Goal: Task Accomplishment & Management: Use online tool/utility

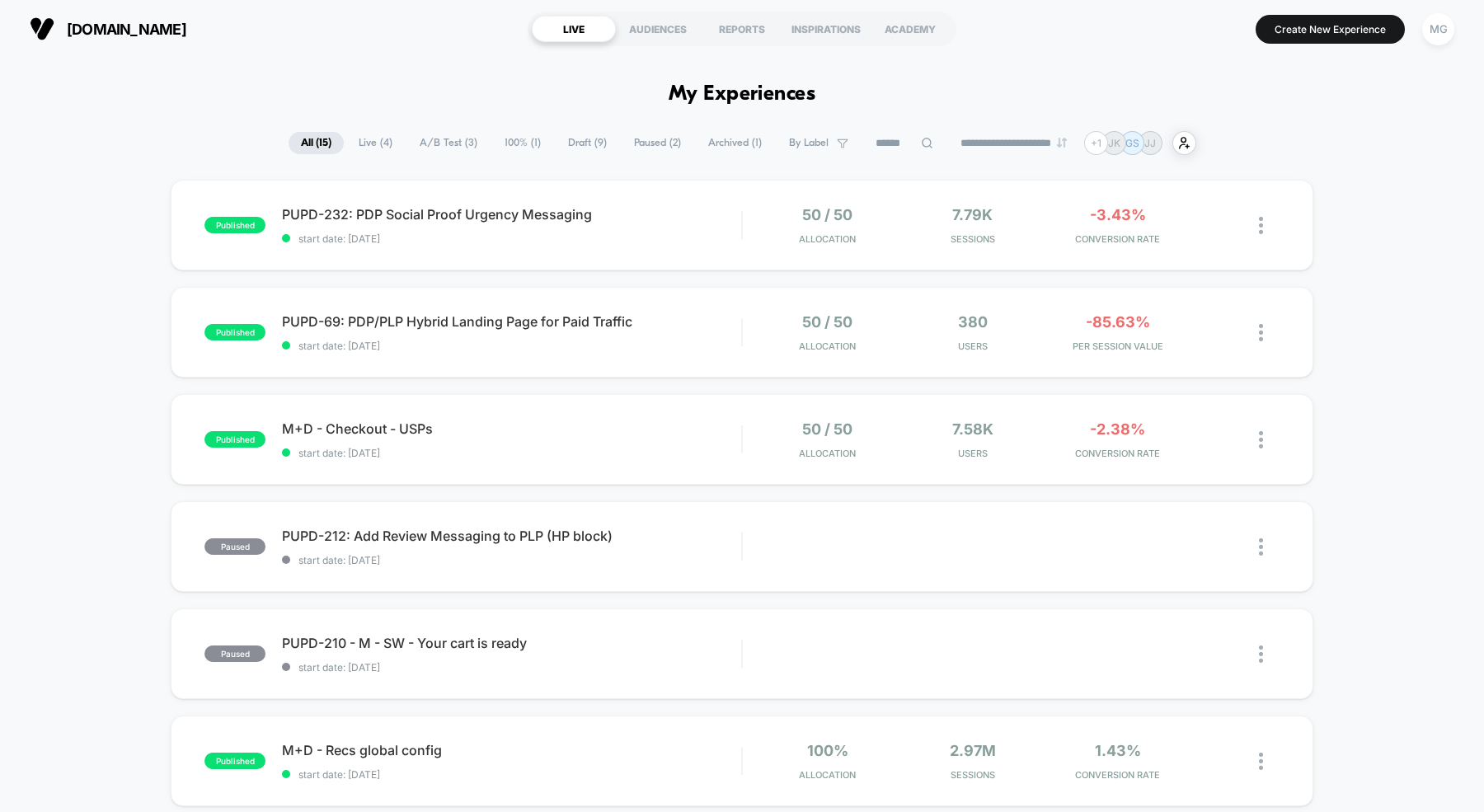
click at [505, 141] on span "100% ( 1 )" at bounding box center [522, 143] width 61 height 22
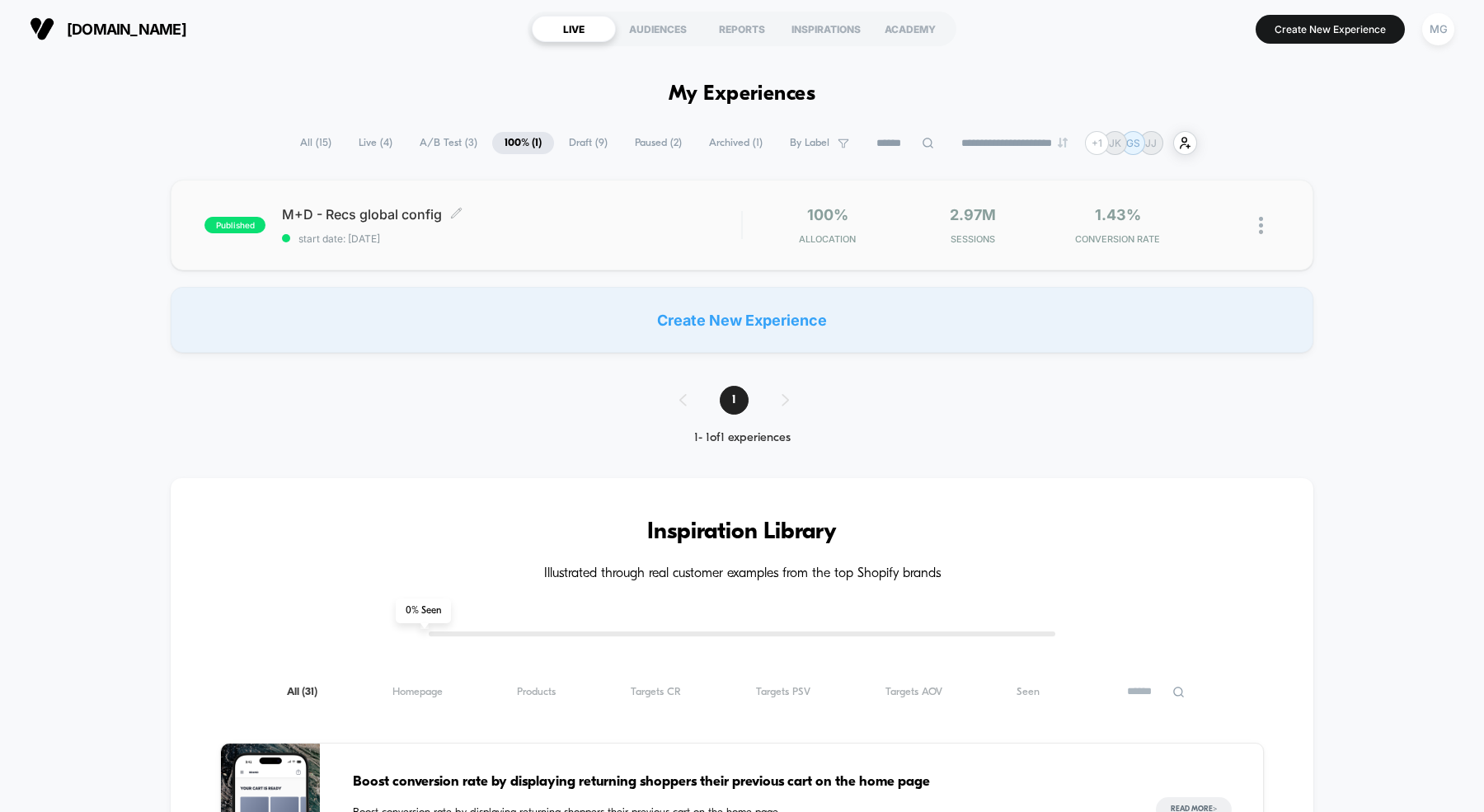
click at [606, 219] on span "M+D - Recs global config Click to edit experience details" at bounding box center [511, 213] width 459 height 16
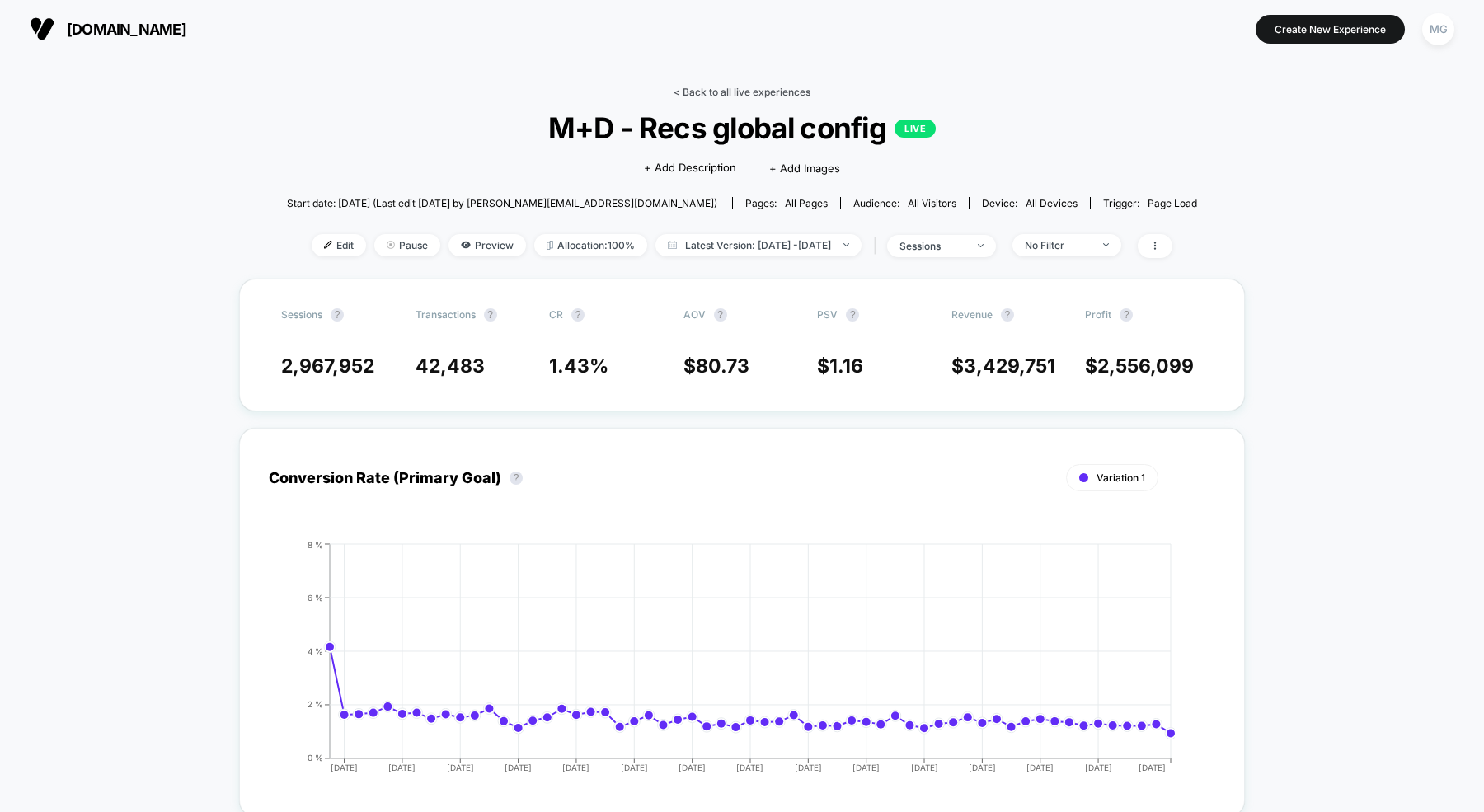
click at [693, 96] on link "< Back to all live experiences" at bounding box center [742, 91] width 137 height 12
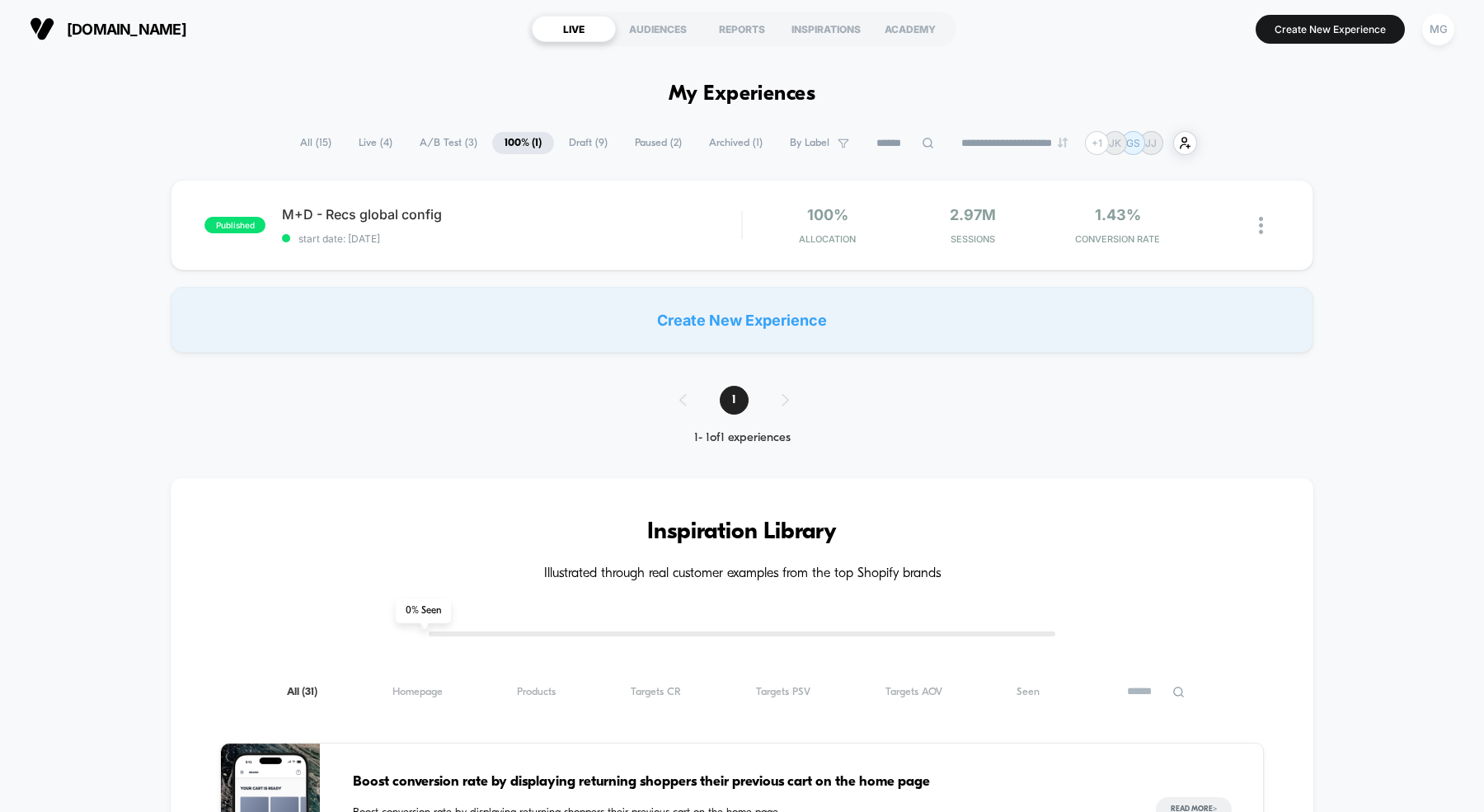
click at [584, 139] on span "Draft ( 9 )" at bounding box center [588, 143] width 63 height 22
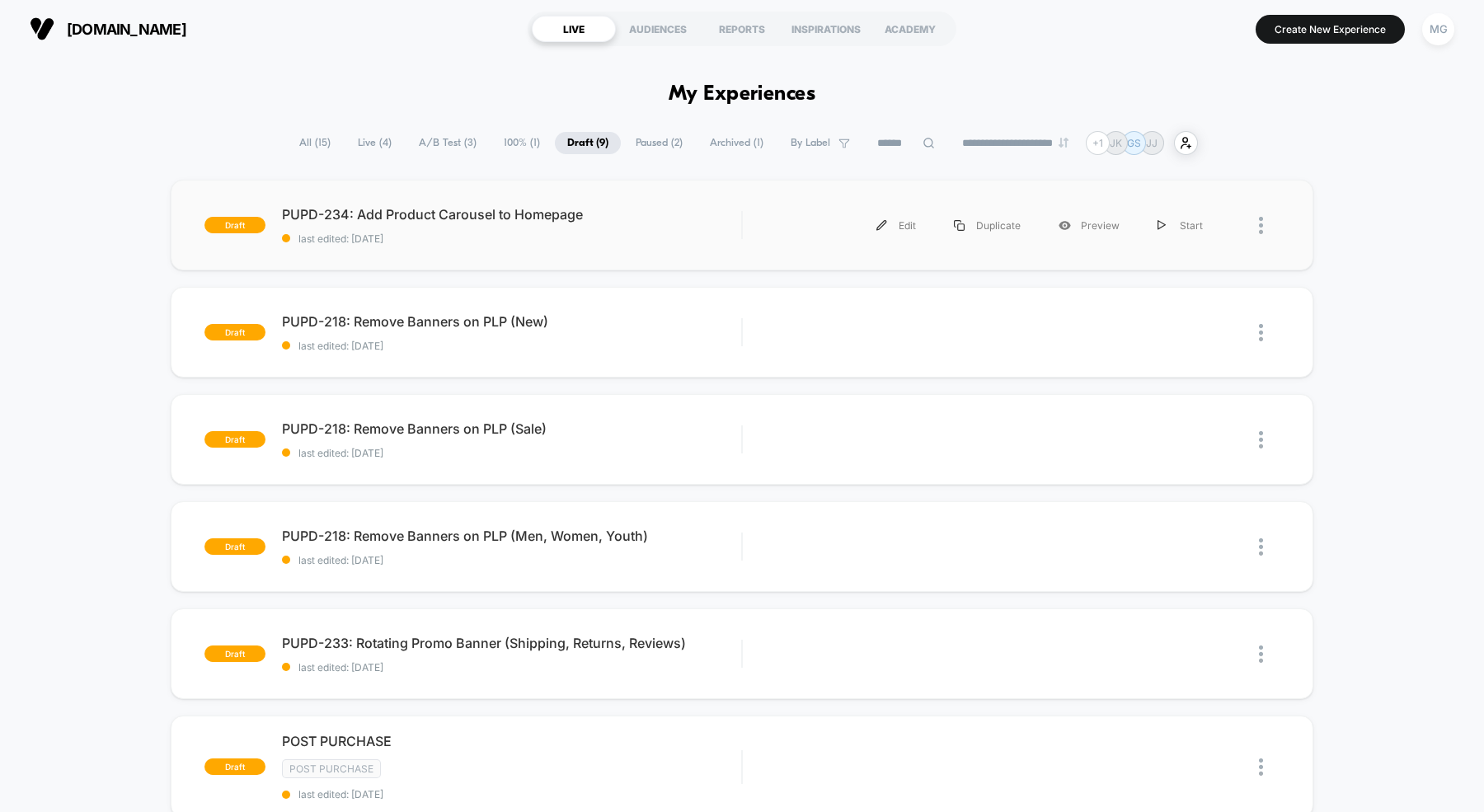
click at [540, 250] on div "draft PUPD-234: Add Product Carousel to Homepage last edited: [DATE] Edit Dupli…" at bounding box center [742, 225] width 1142 height 91
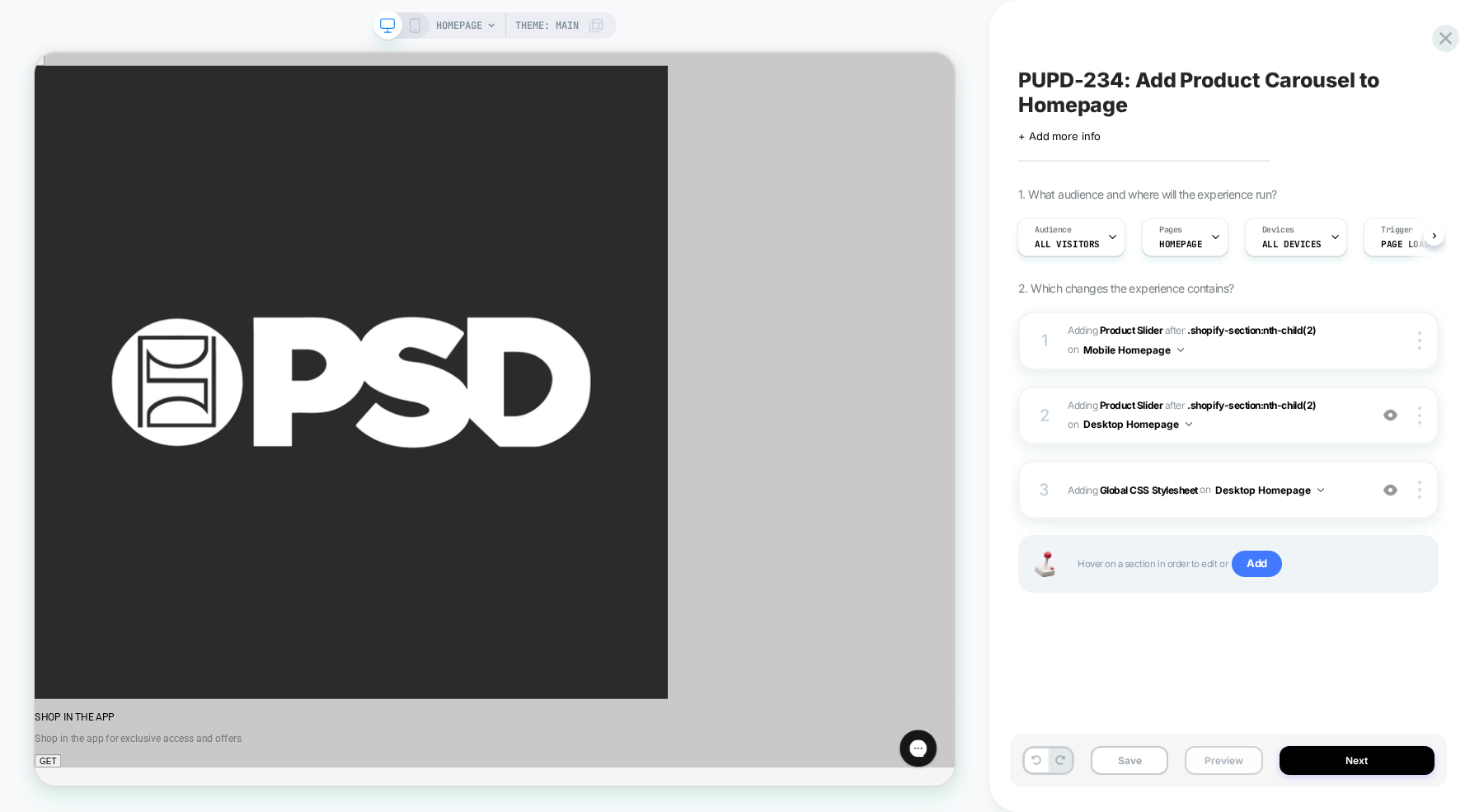
click at [1214, 762] on button "Preview" at bounding box center [1223, 761] width 78 height 29
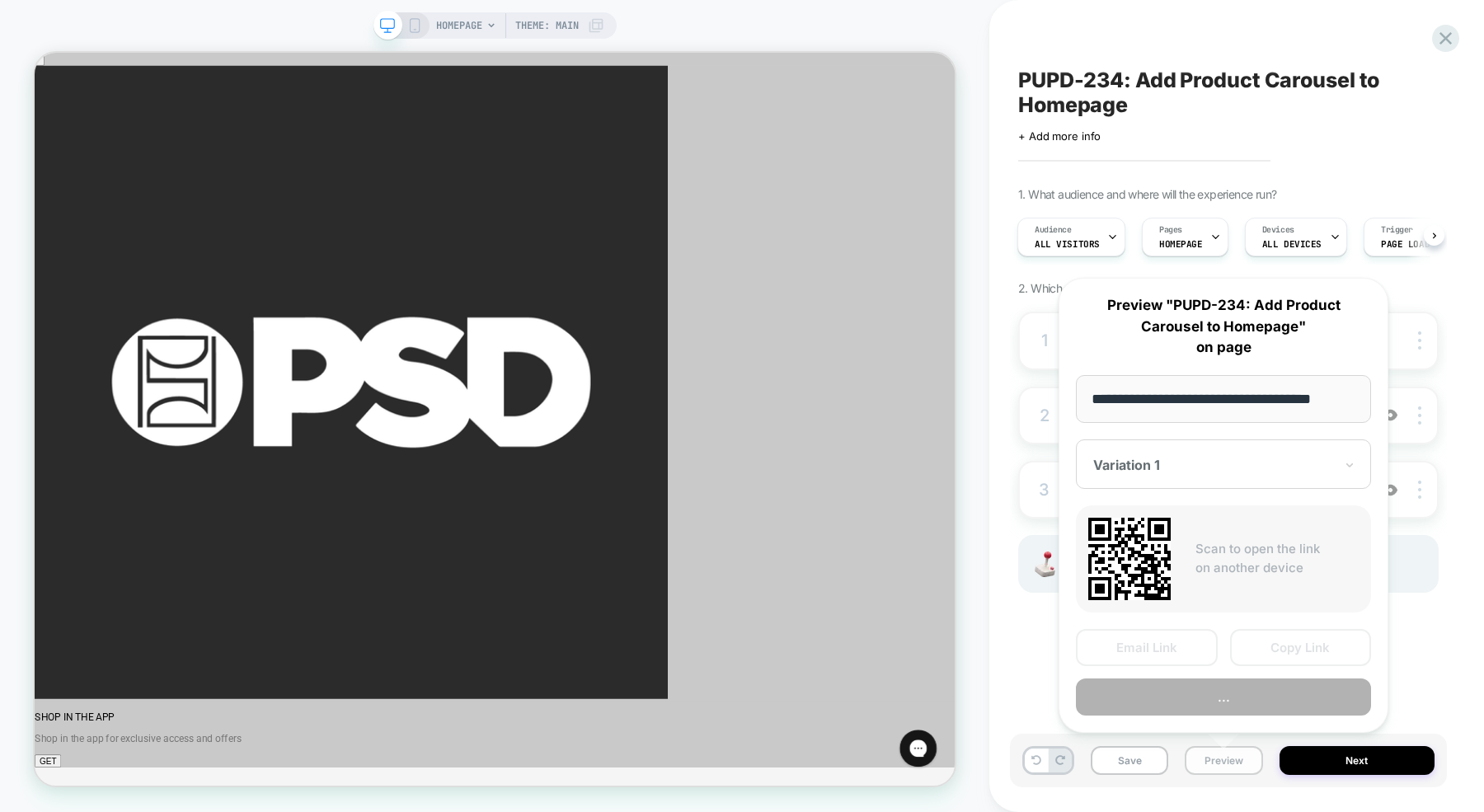
scroll to position [0, 12]
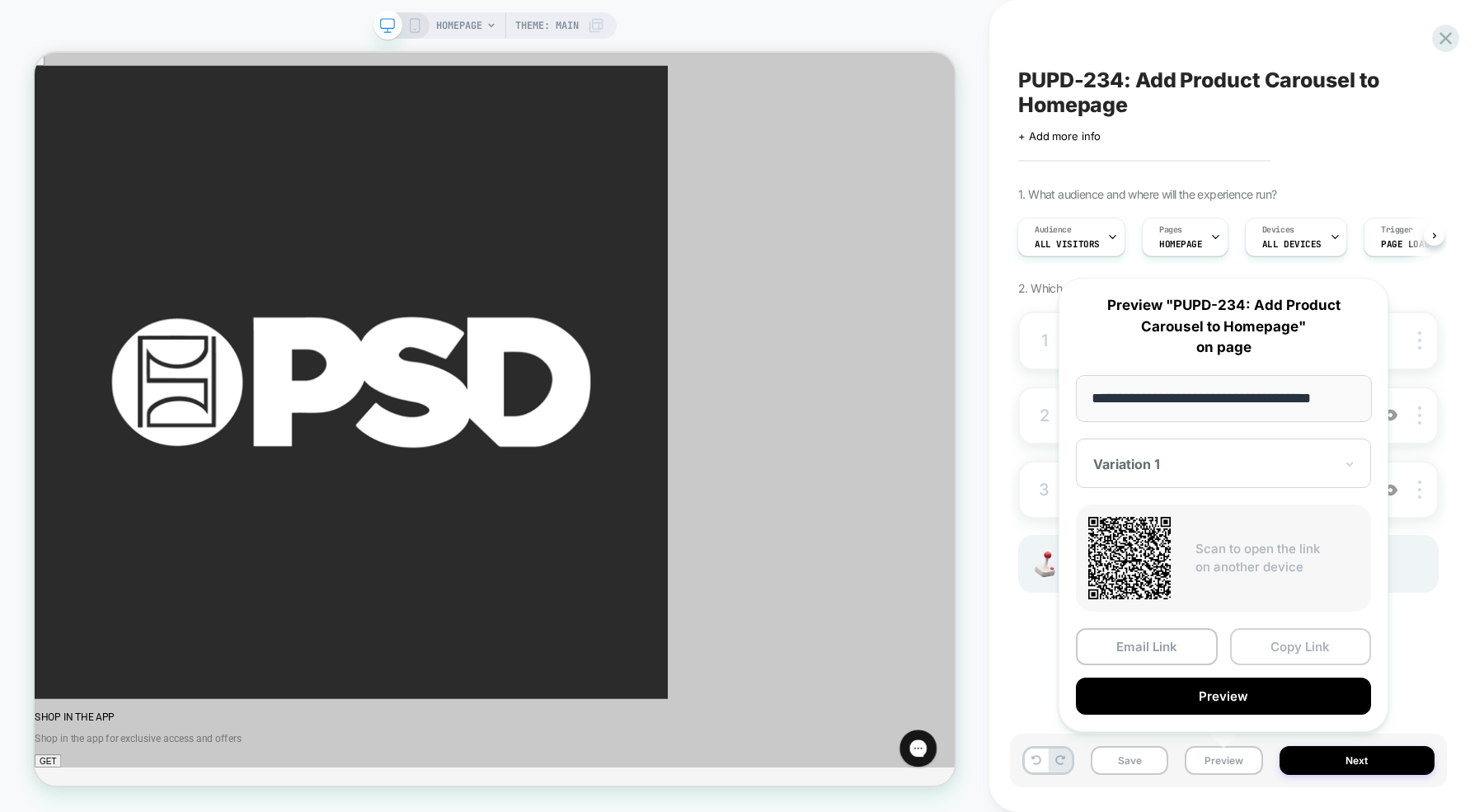
click at [1271, 646] on button "Copy Link" at bounding box center [1300, 646] width 142 height 37
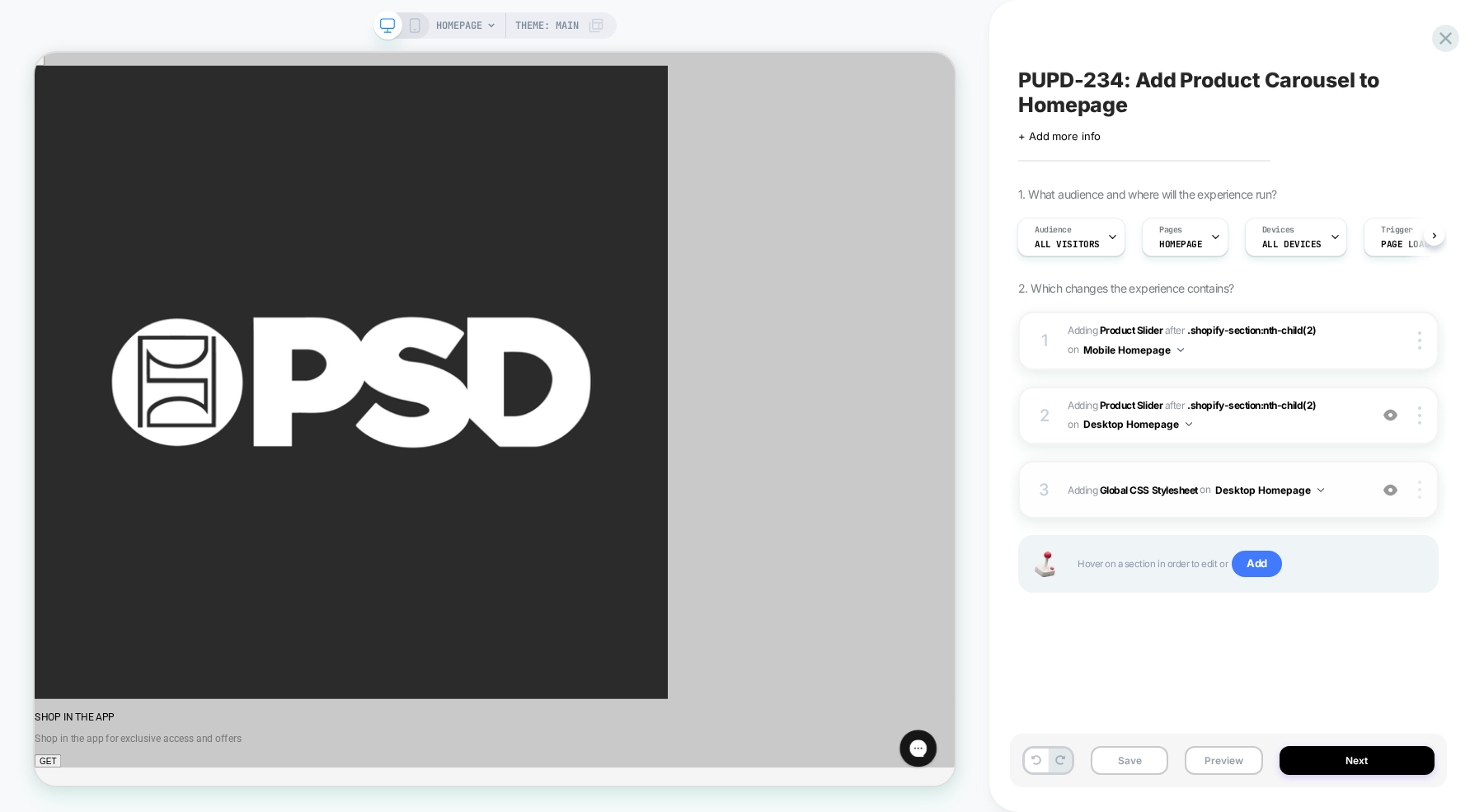
click at [1422, 492] on div at bounding box center [1422, 489] width 32 height 18
click at [1127, 470] on div "3 Adding Global CSS Stylesheet on Desktop Homepage Add Before Add After Copy to…" at bounding box center [1228, 490] width 420 height 58
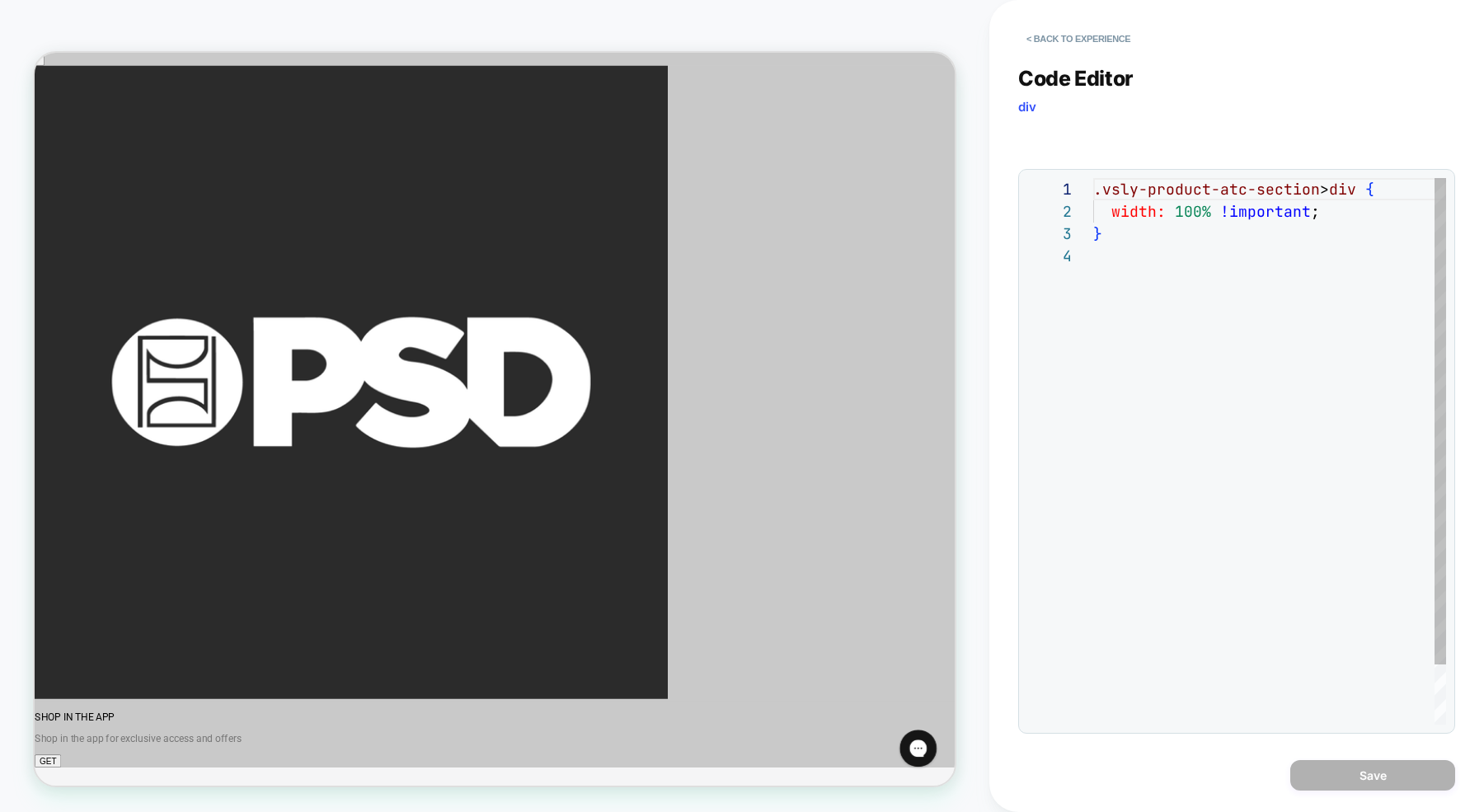
scroll to position [67, 0]
click at [1091, 40] on button "< Back to experience" at bounding box center [1078, 38] width 120 height 26
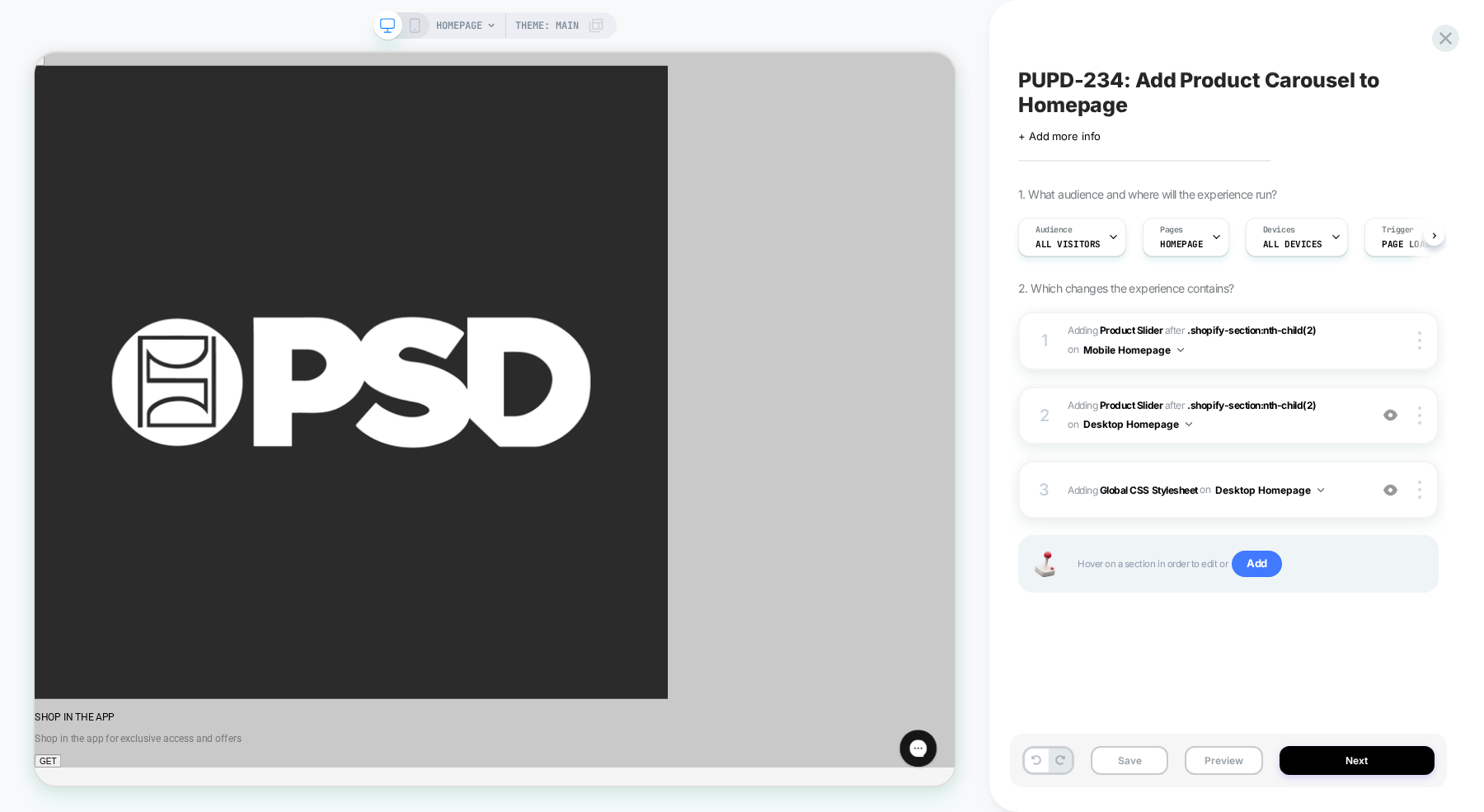
scroll to position [0, 1]
click at [1421, 488] on div at bounding box center [1422, 489] width 32 height 18
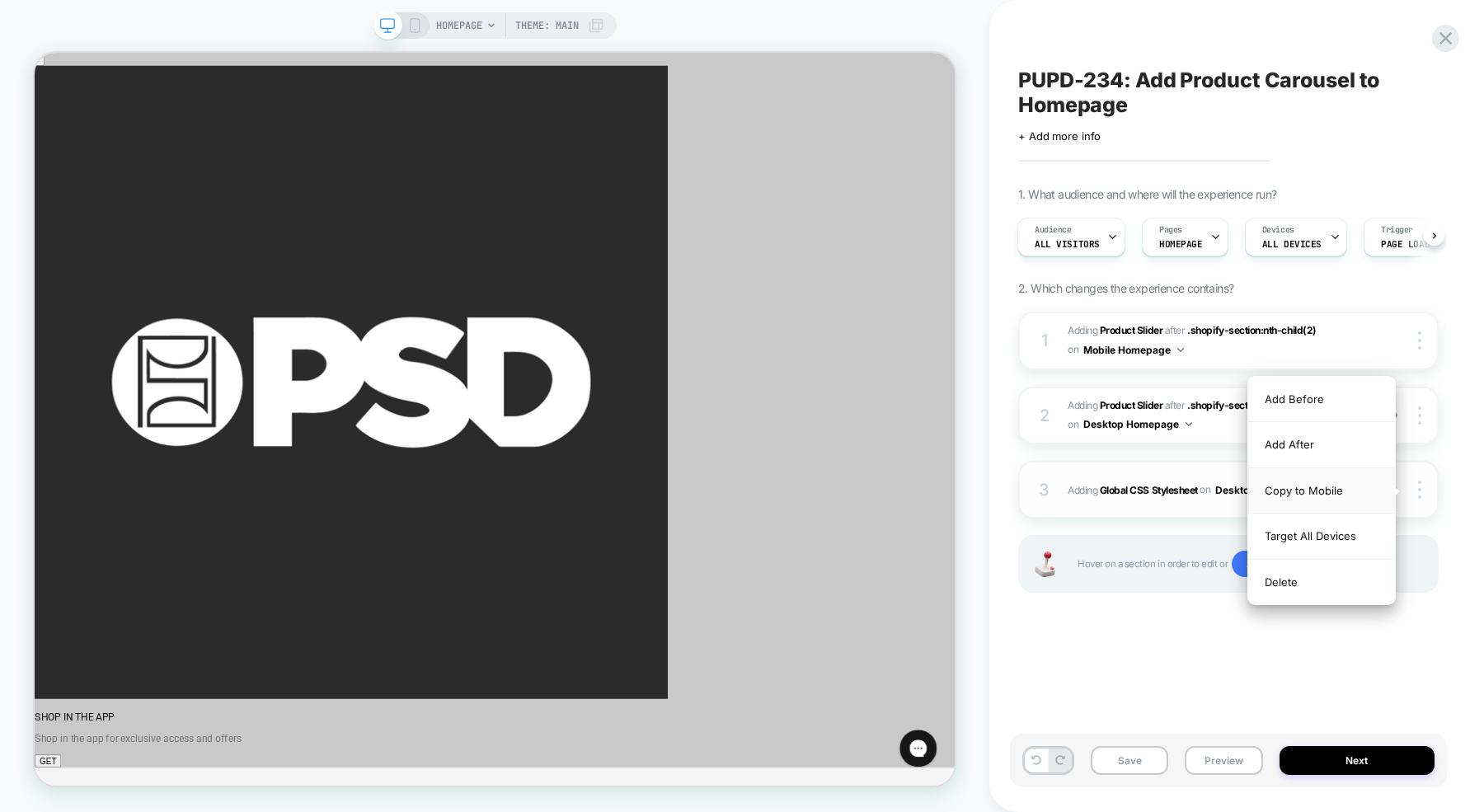
click at [1339, 482] on div "Copy to Mobile" at bounding box center [1322, 490] width 147 height 45
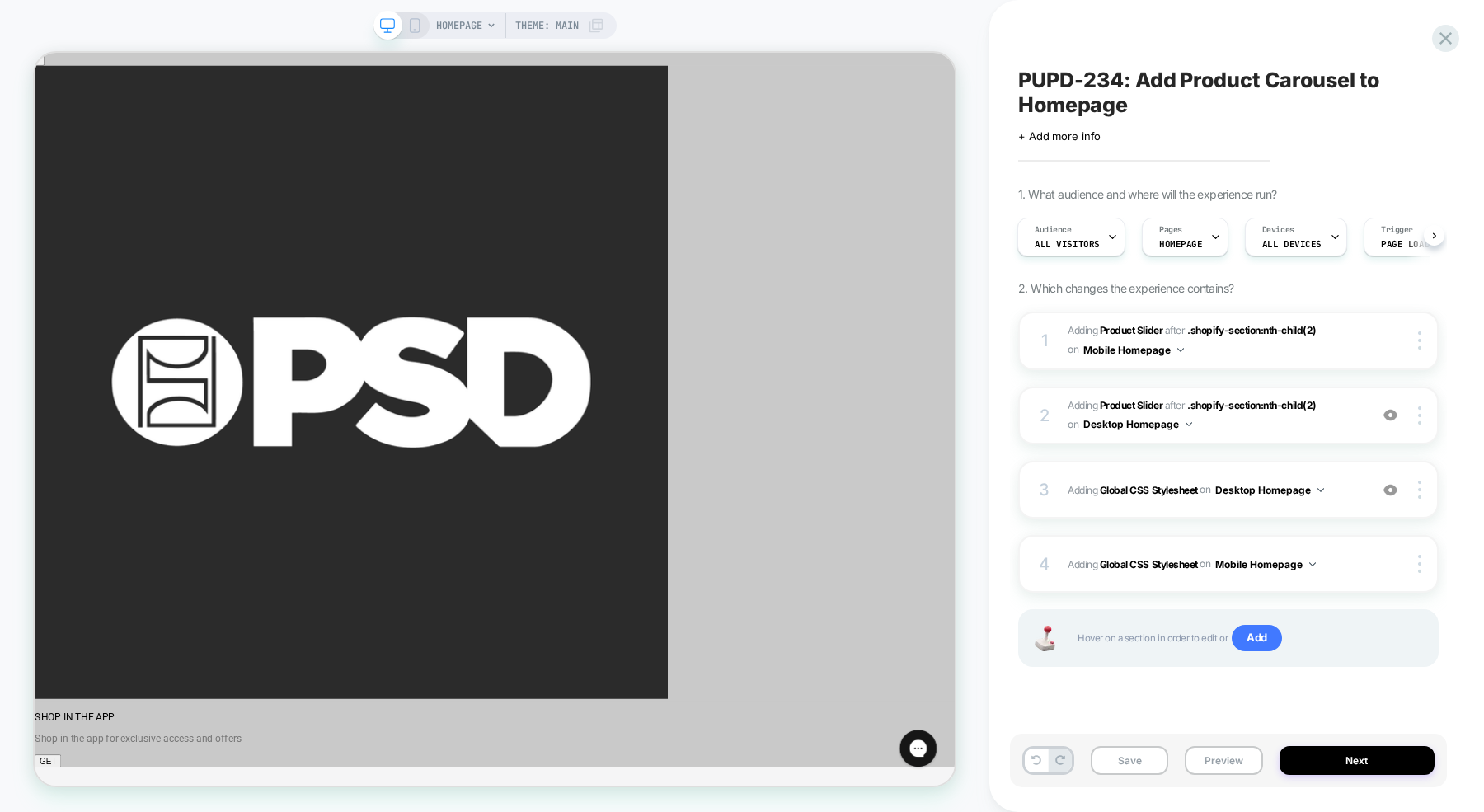
click at [418, 35] on div "HOMEPAGE Theme: MAIN" at bounding box center [494, 25] width 243 height 26
click at [417, 24] on icon at bounding box center [414, 25] width 15 height 15
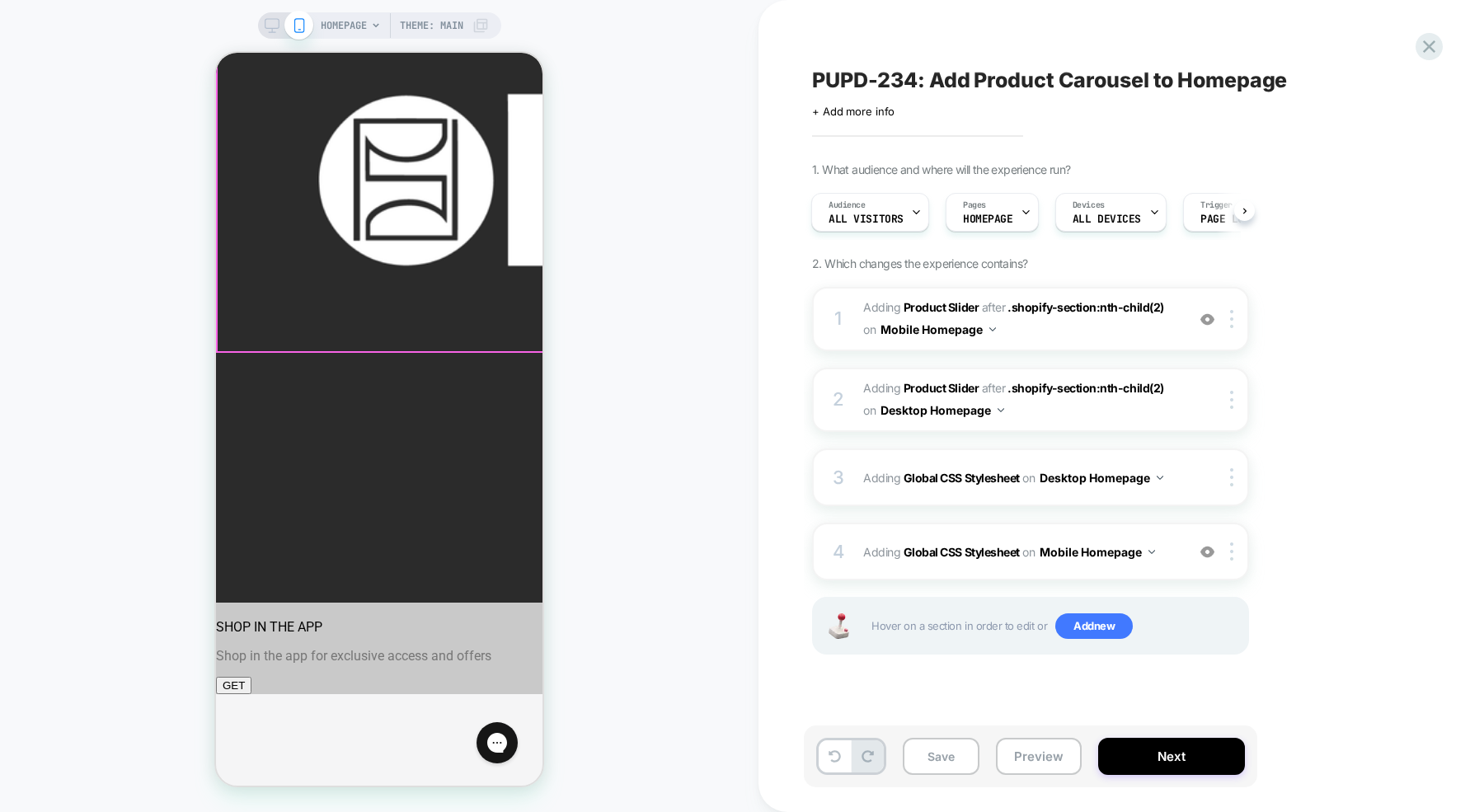
scroll to position [439, 0]
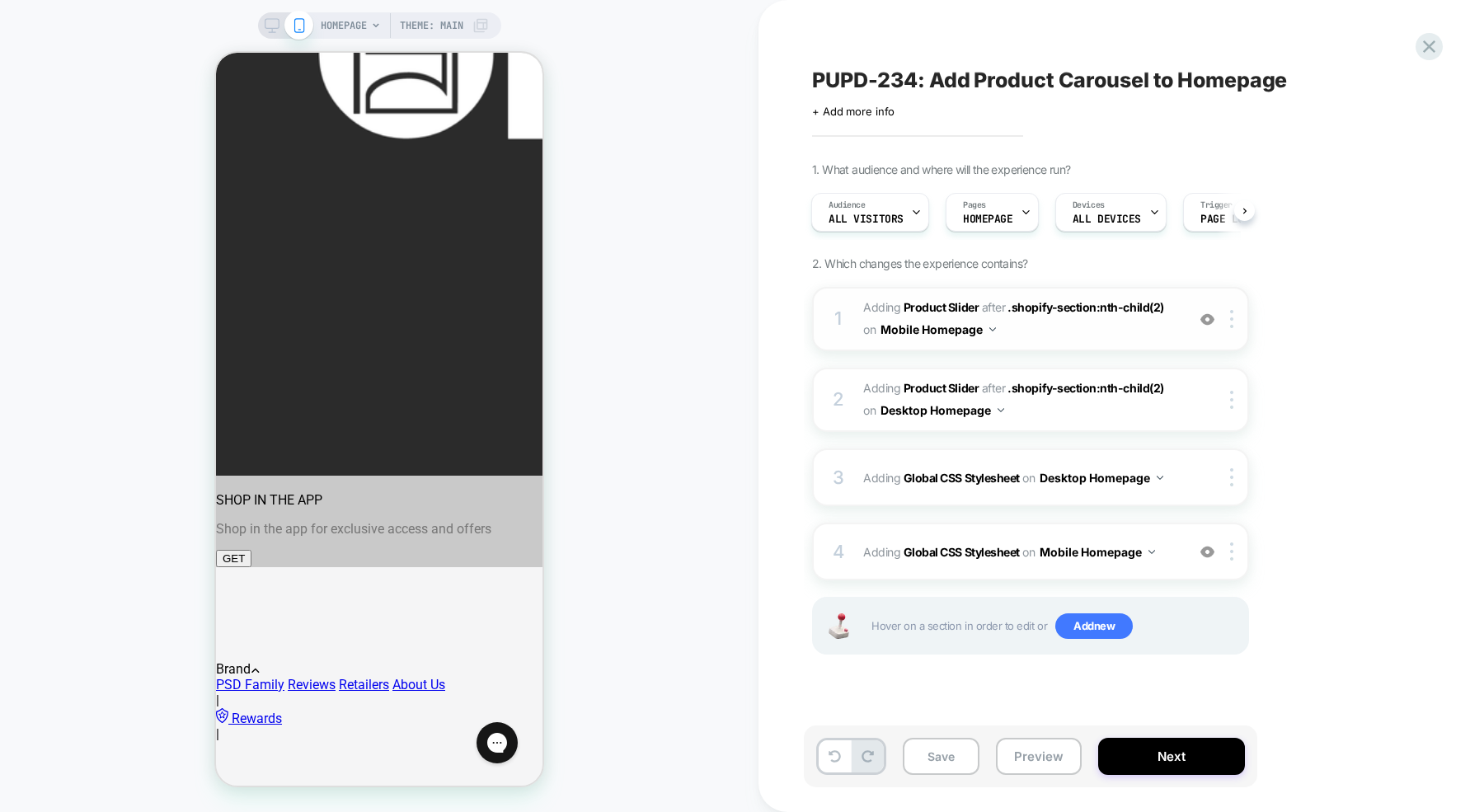
click at [1090, 330] on span "#_loomi_addon_1760112256686 Adding Product Slider AFTER .shopify-section:nth-ch…" at bounding box center [1020, 319] width 314 height 44
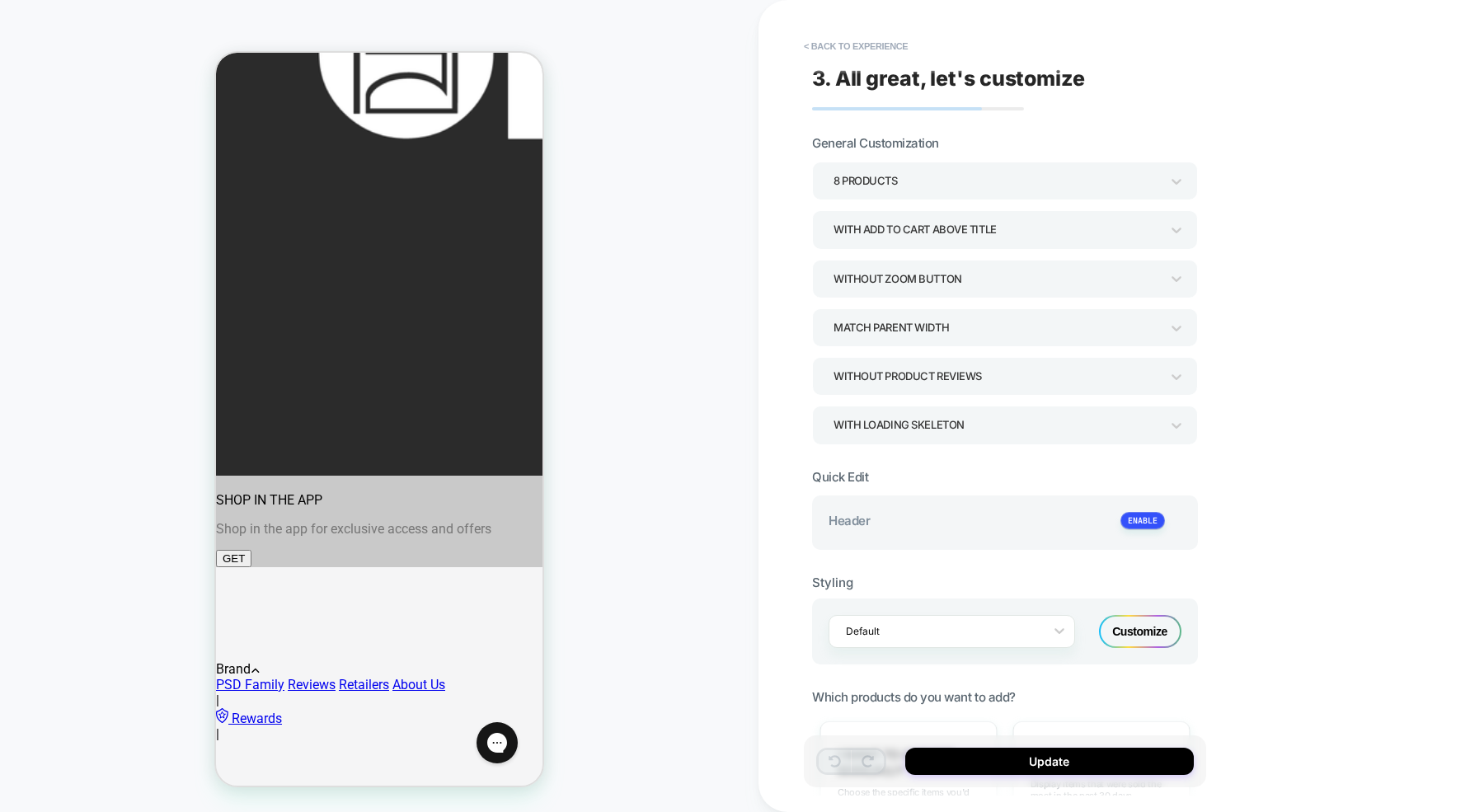
scroll to position [355, 0]
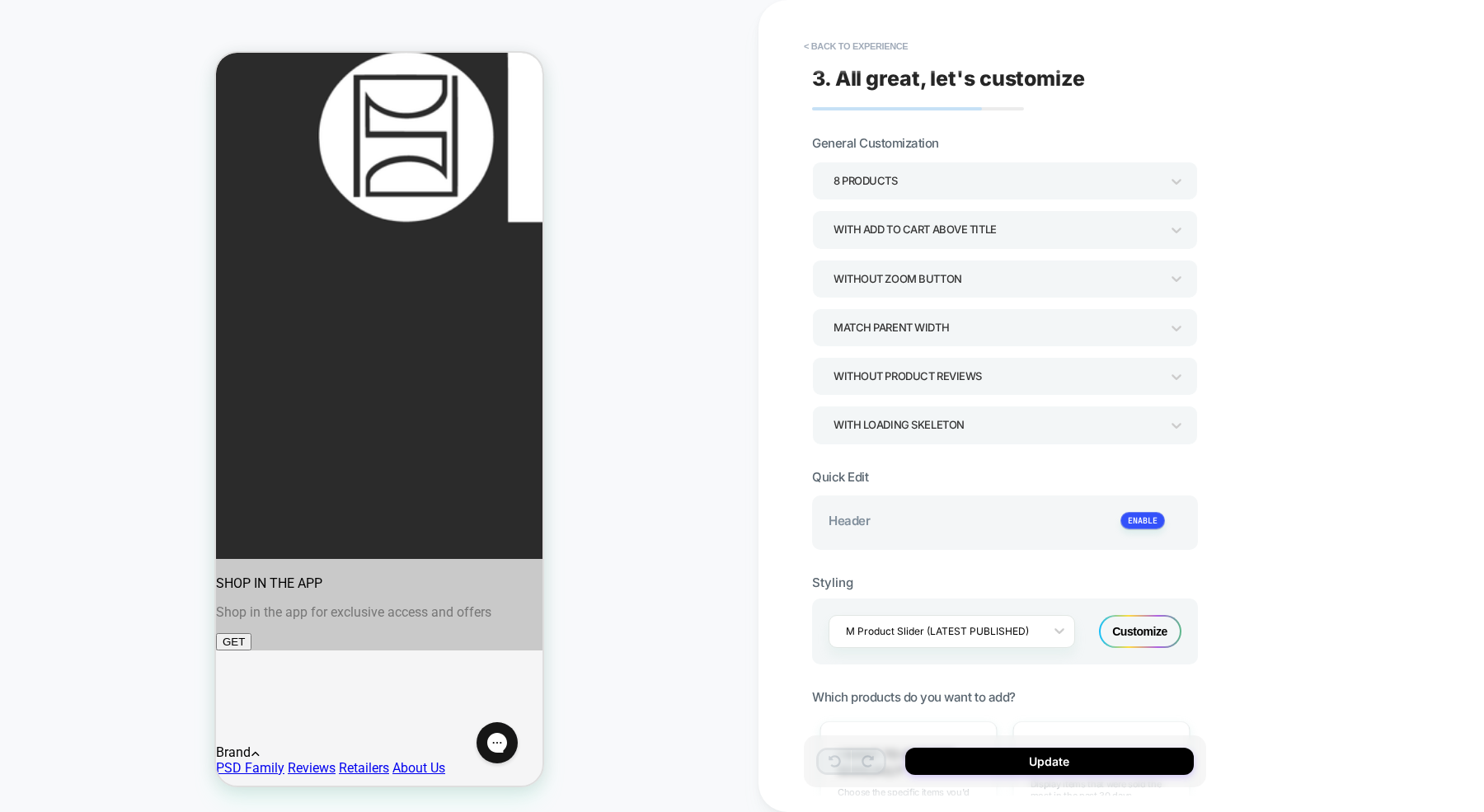
click at [1136, 627] on div "Customize" at bounding box center [1140, 631] width 83 height 33
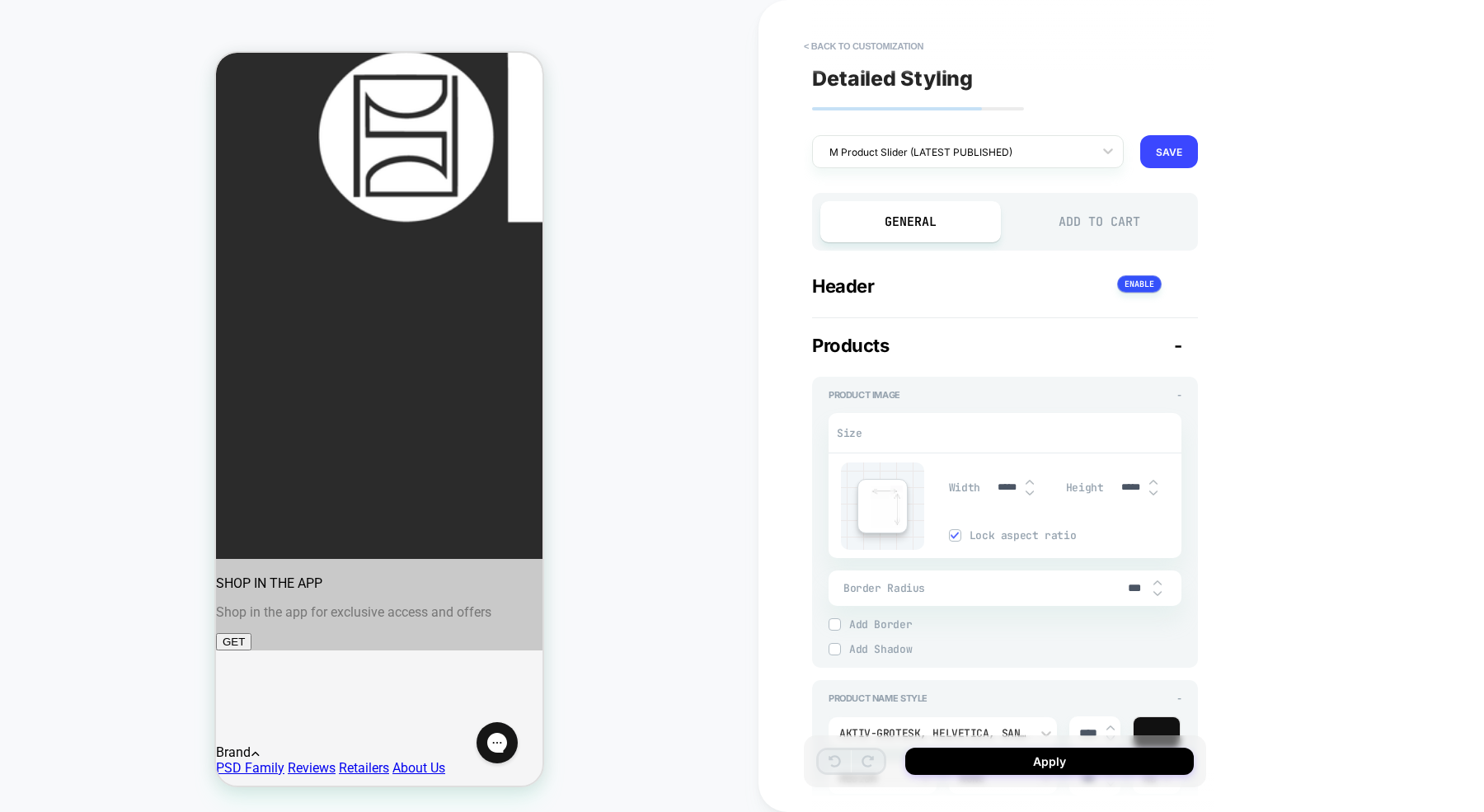
click at [1063, 231] on div "Add to Cart" at bounding box center [1099, 222] width 180 height 41
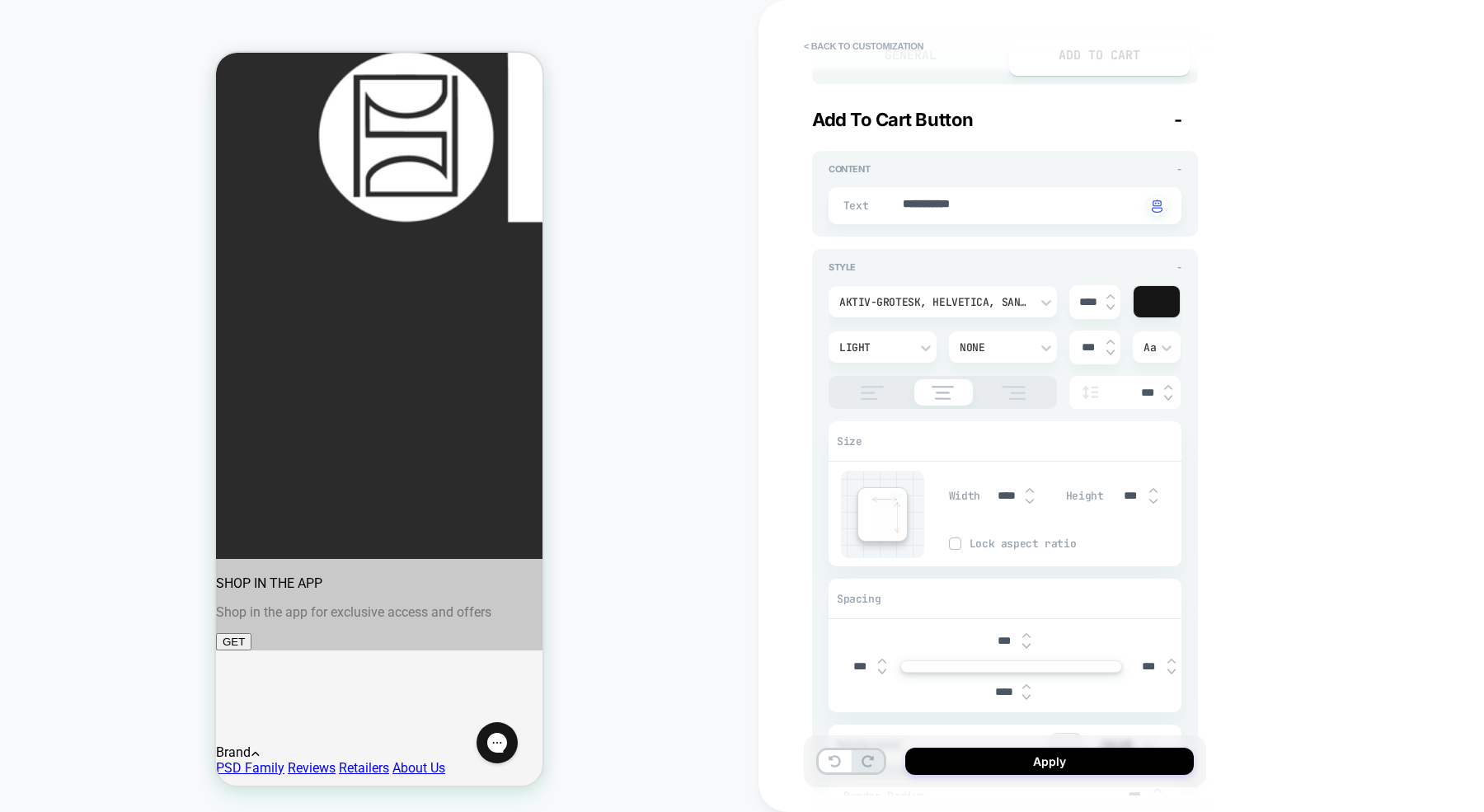
type textarea "*"
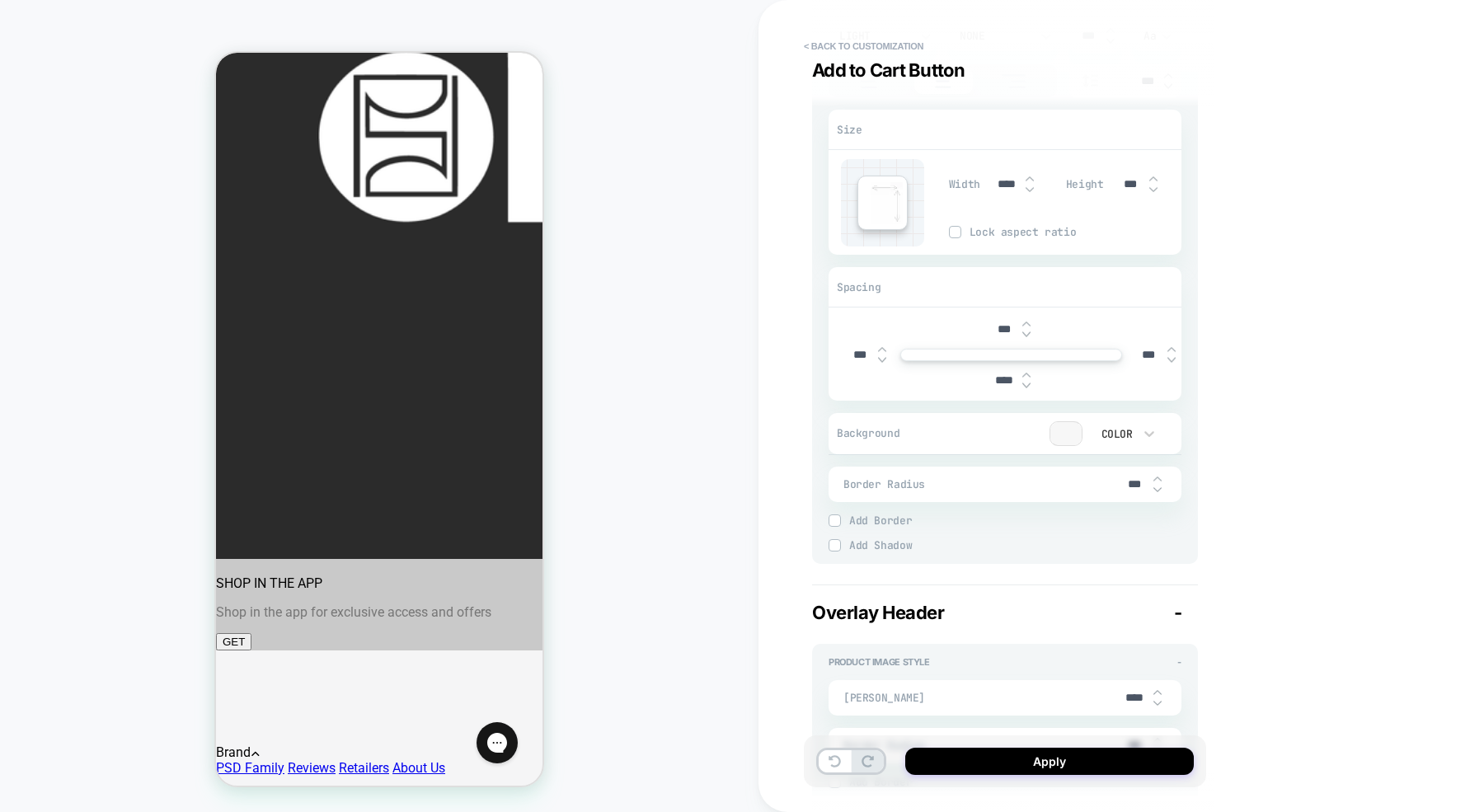
scroll to position [482, 0]
click at [1133, 429] on div "Color" at bounding box center [1115, 429] width 51 height 17
click at [1072, 435] on div at bounding box center [742, 406] width 1484 height 812
click at [1069, 435] on div at bounding box center [1066, 429] width 32 height 23
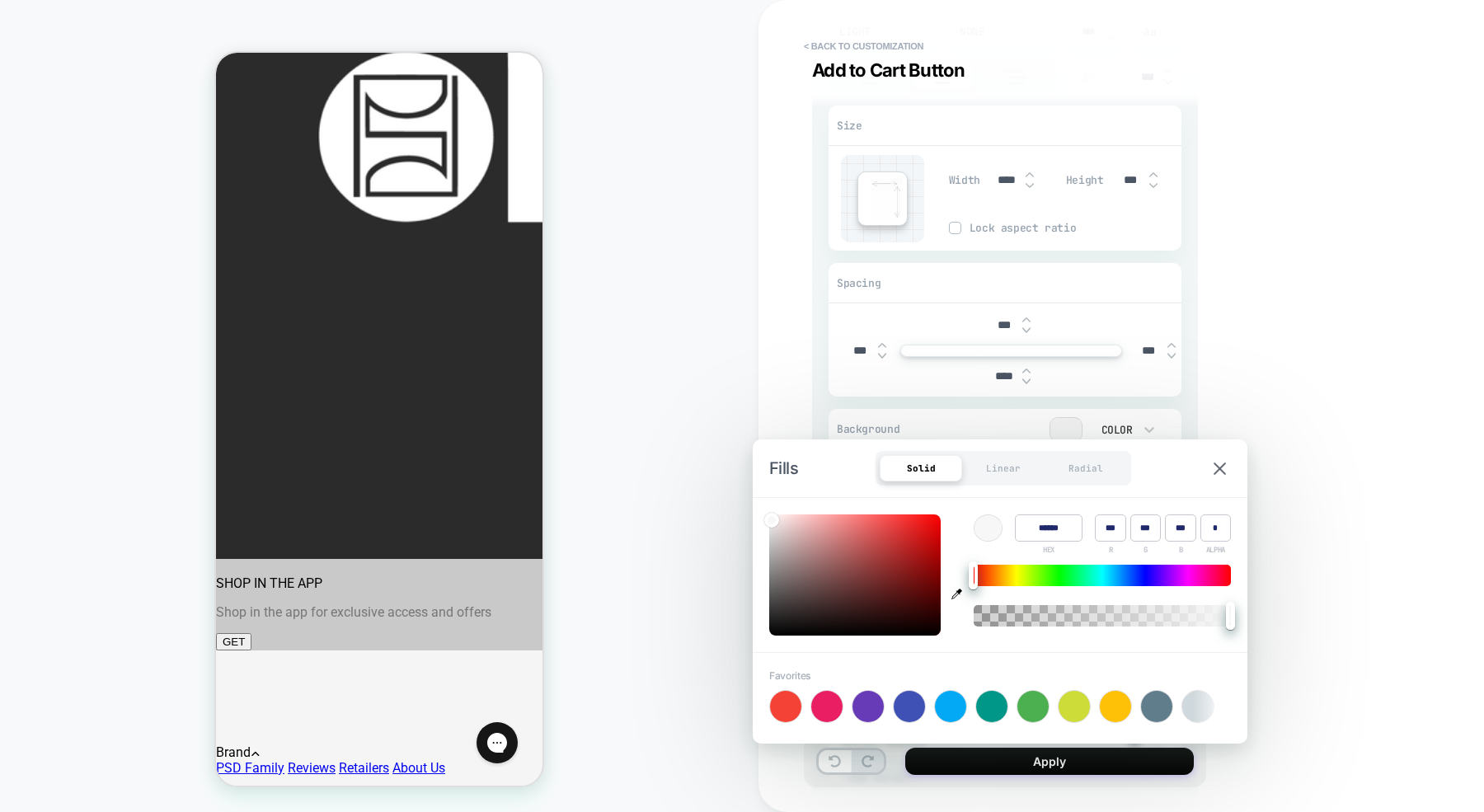
scroll to position [0, 50]
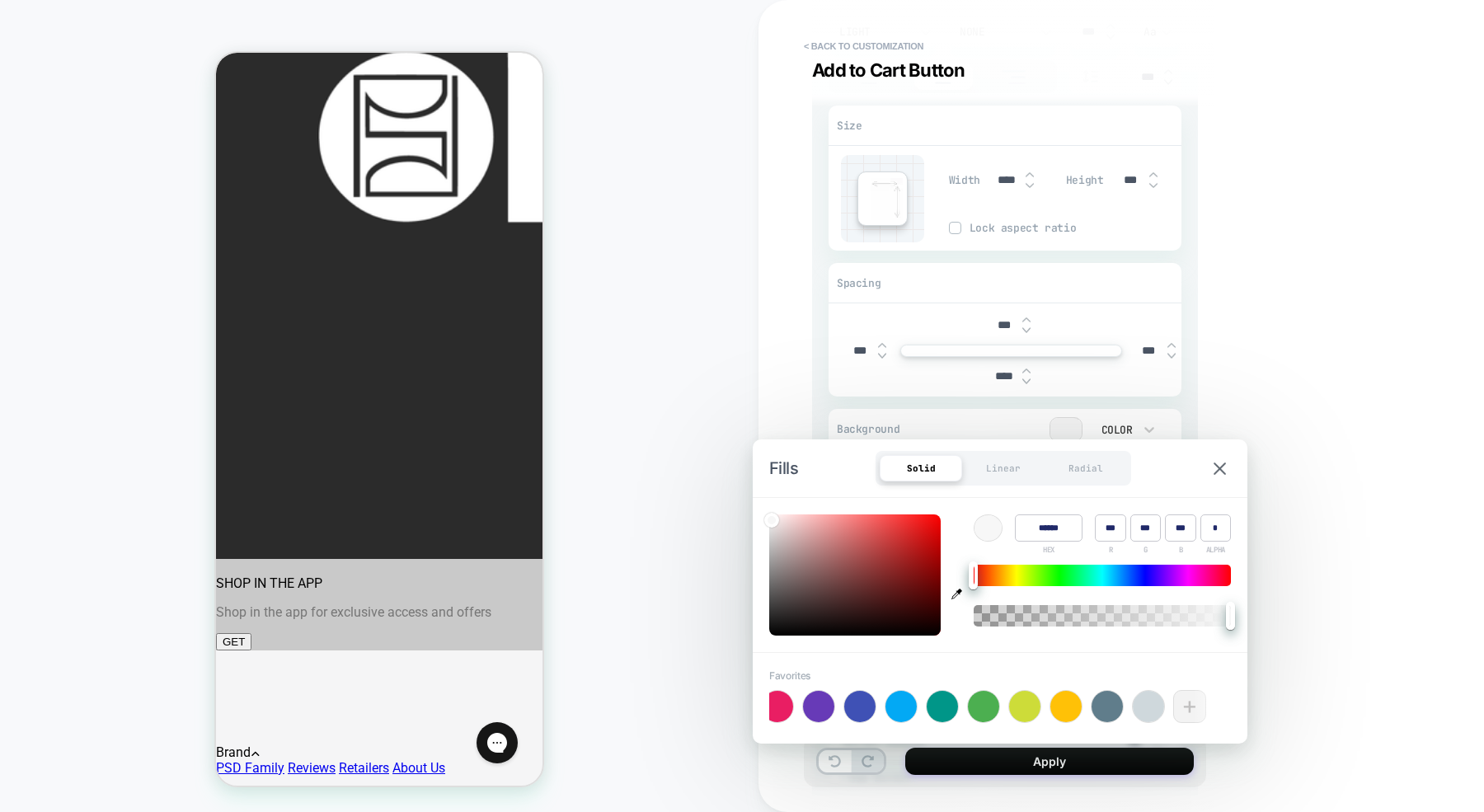
click at [1187, 710] on div "+" at bounding box center [1189, 706] width 33 height 33
type input "******"
type input "***"
type input "**"
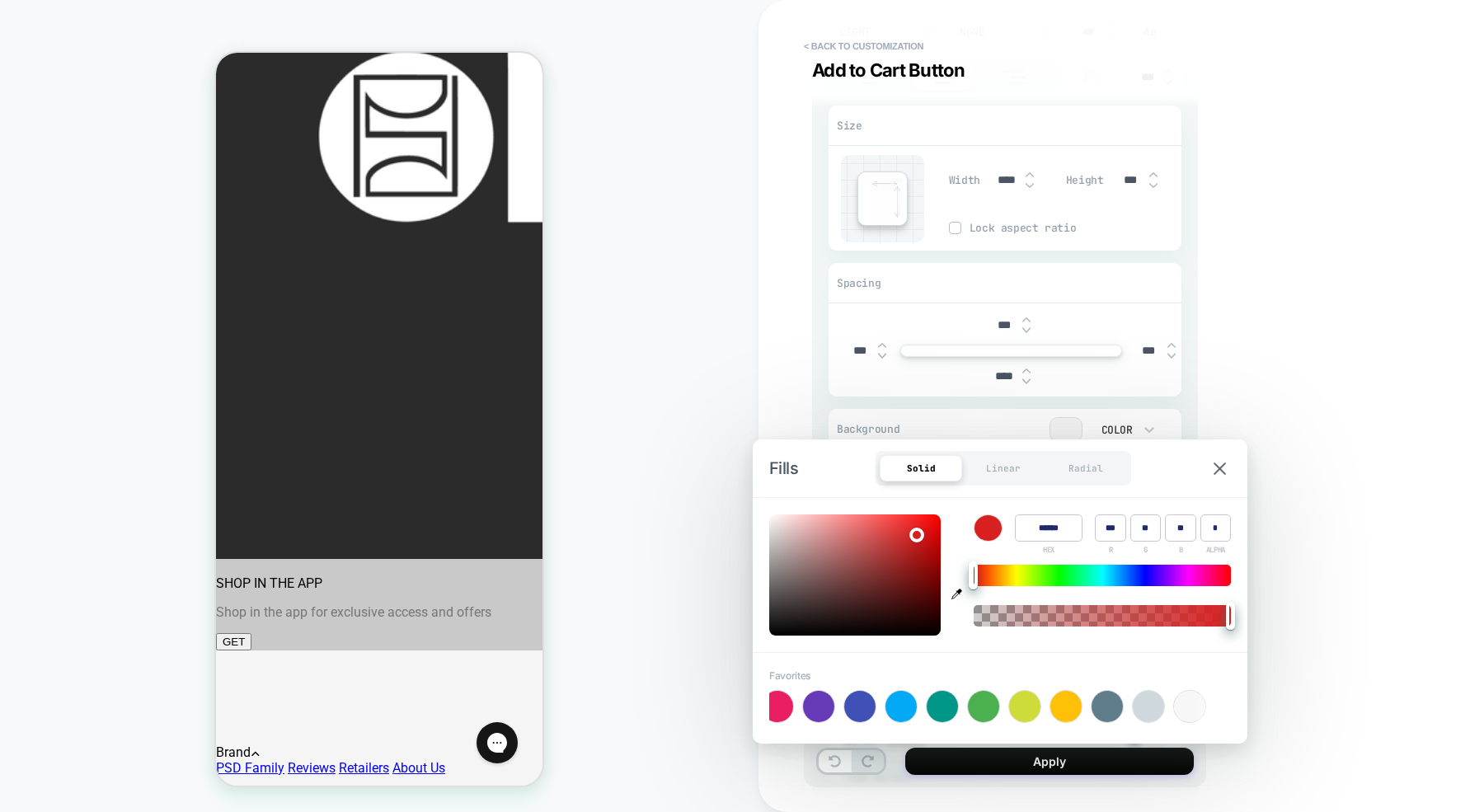
click at [916, 533] on div at bounding box center [855, 575] width 172 height 121
type textarea "*"
click at [1181, 702] on div at bounding box center [1189, 706] width 32 height 32
type input "******"
type input "***"
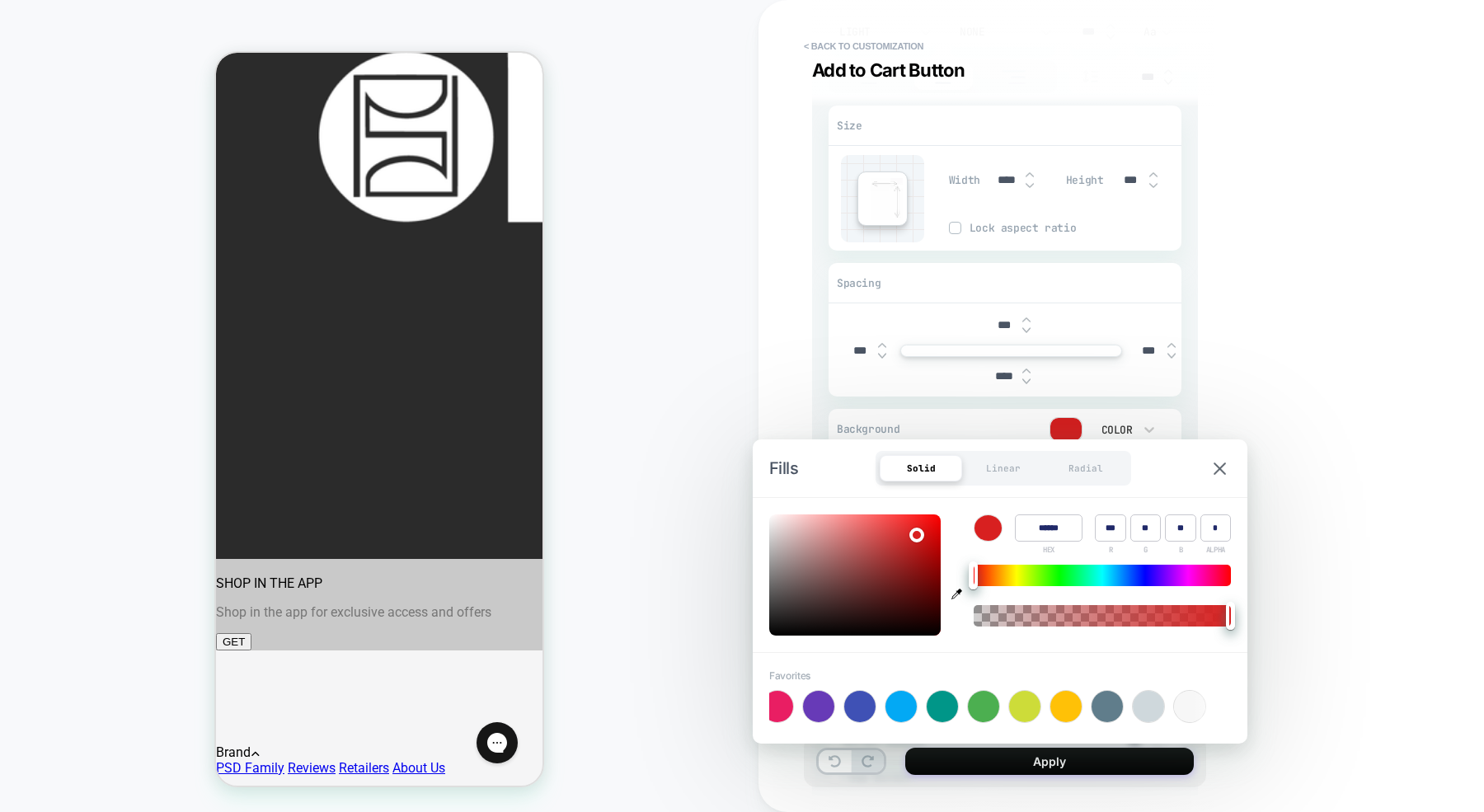
type input "***"
type textarea "*"
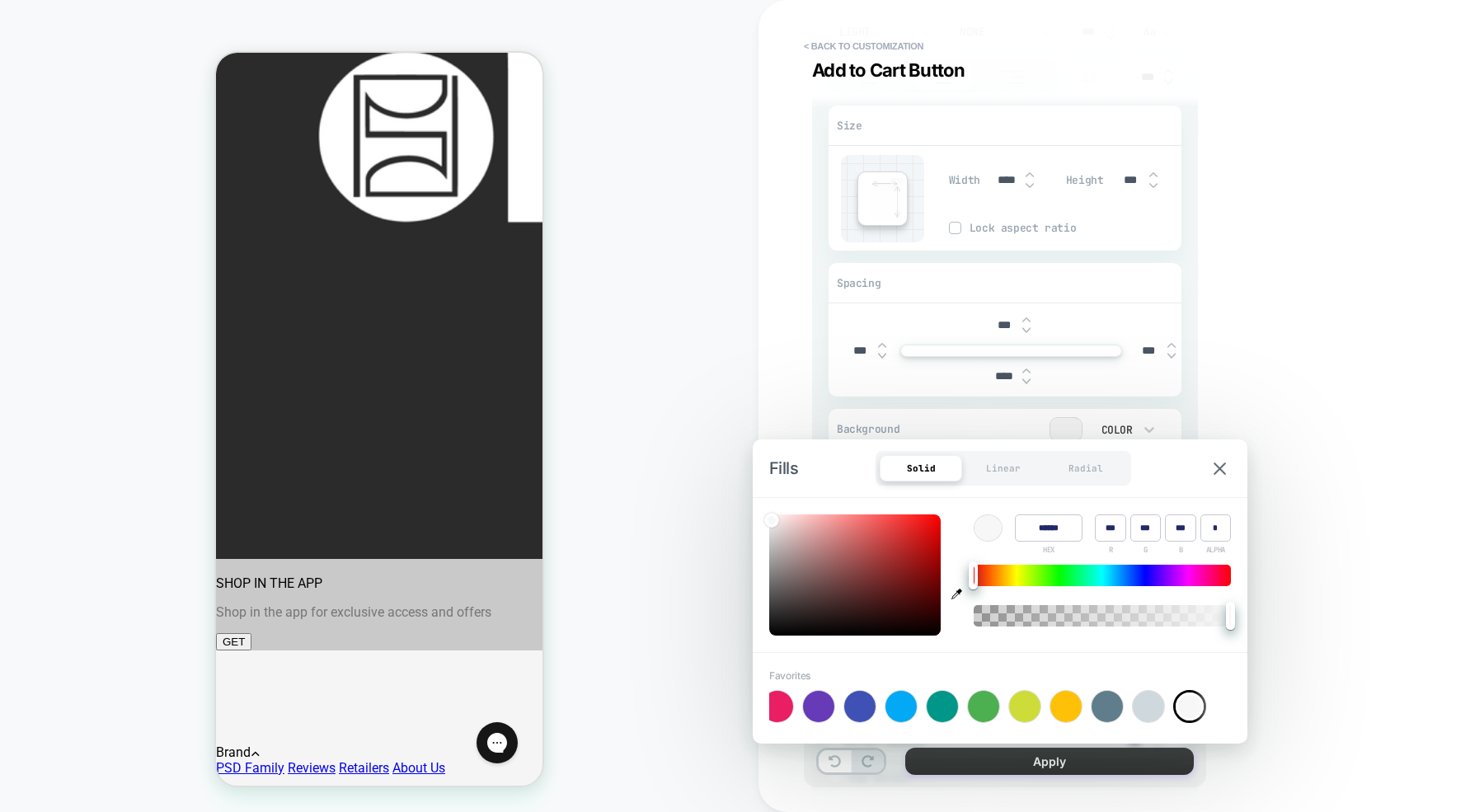
click at [1059, 765] on button "Apply" at bounding box center [1049, 762] width 289 height 27
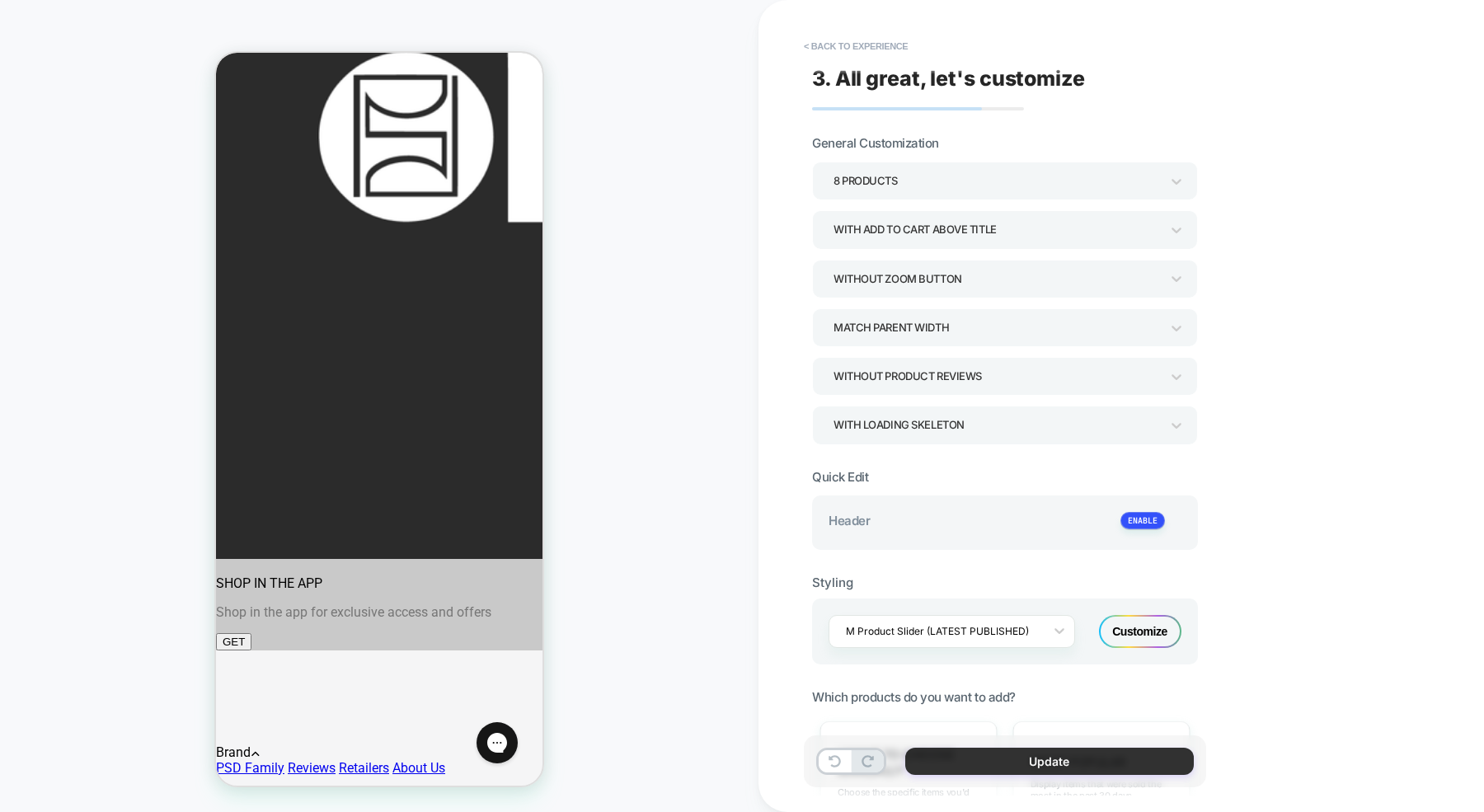
click at [1013, 763] on button "Update" at bounding box center [1049, 762] width 289 height 27
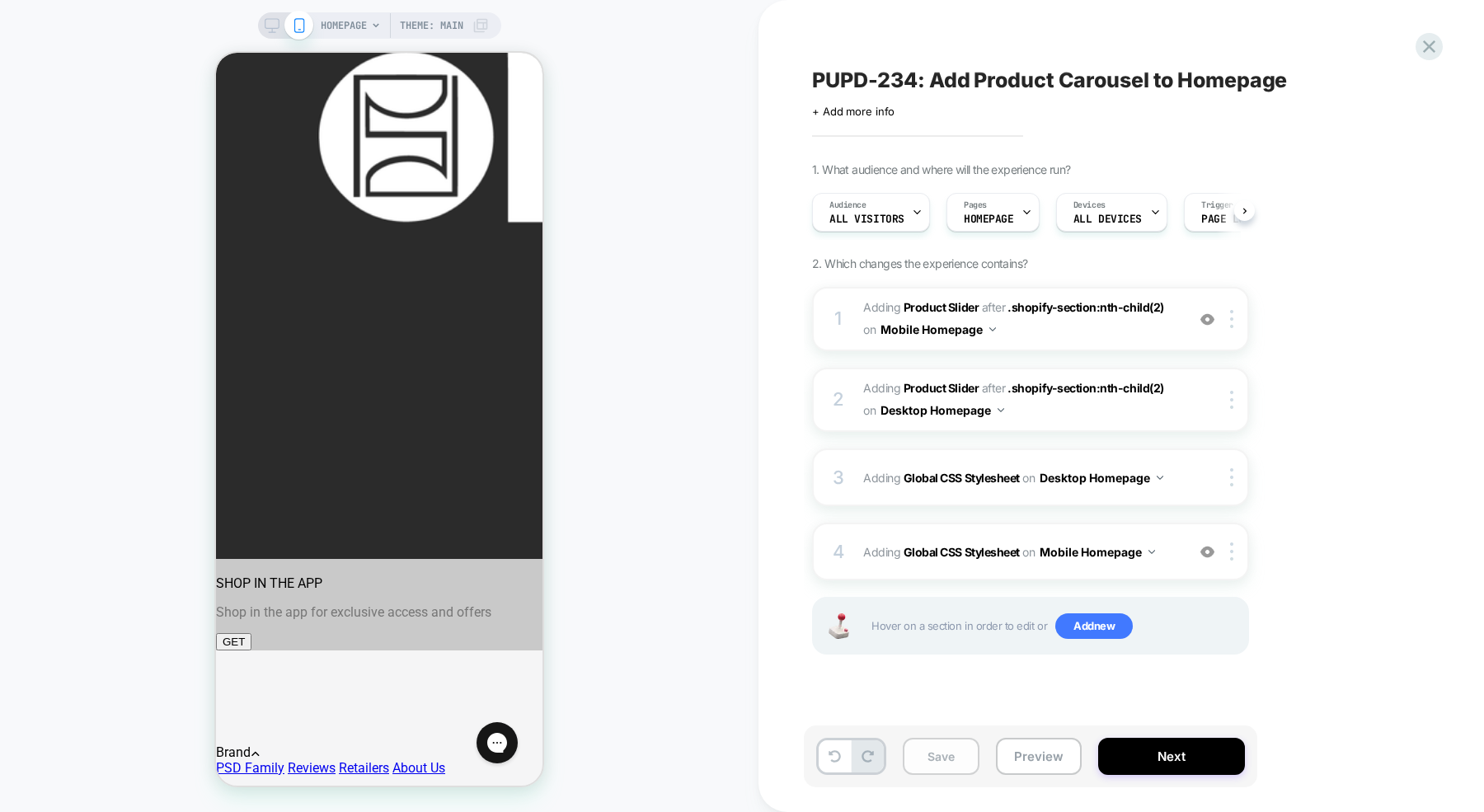
click at [954, 764] on button "Save" at bounding box center [941, 756] width 77 height 37
click at [1051, 768] on button "Preview" at bounding box center [1038, 756] width 85 height 37
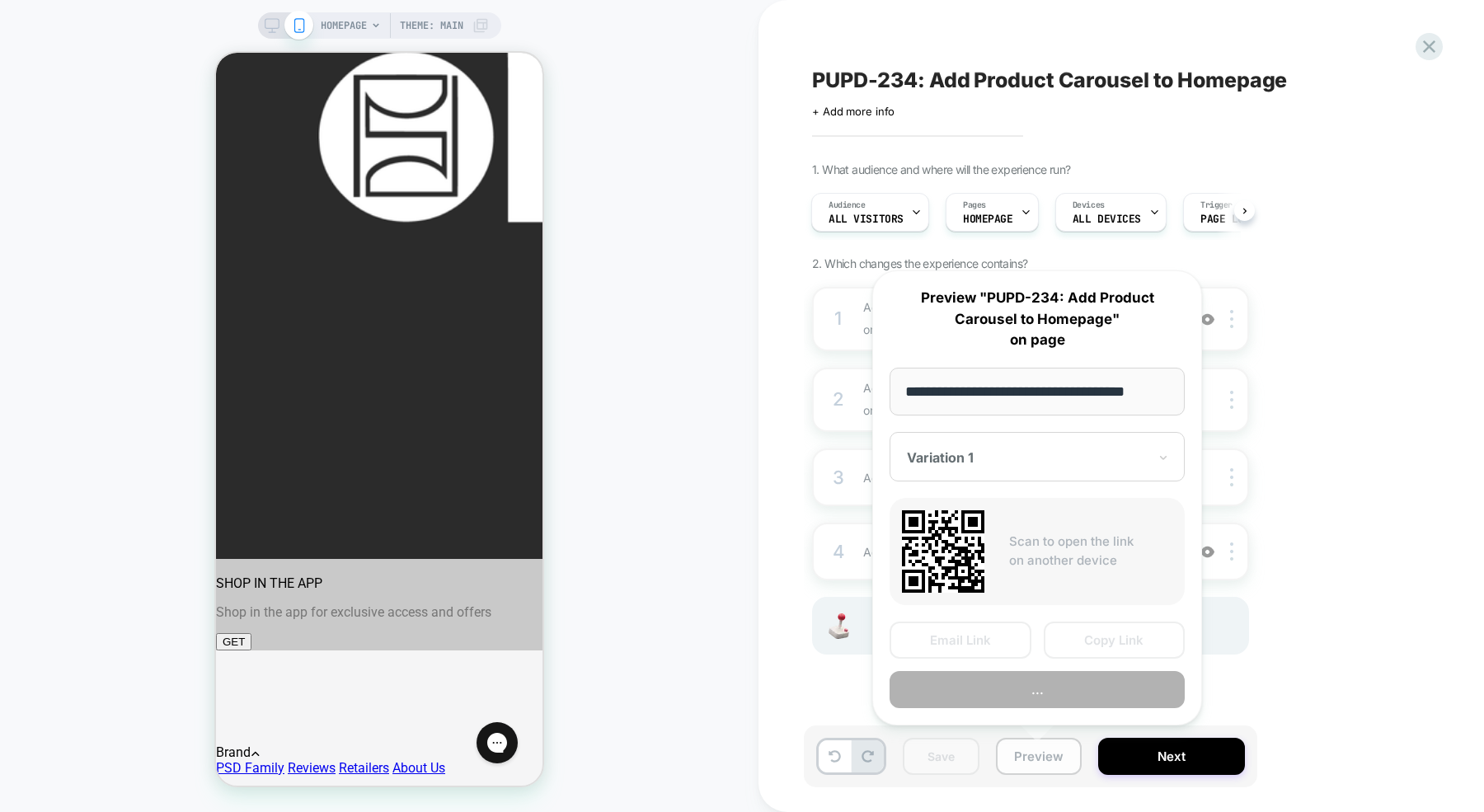
scroll to position [0, 12]
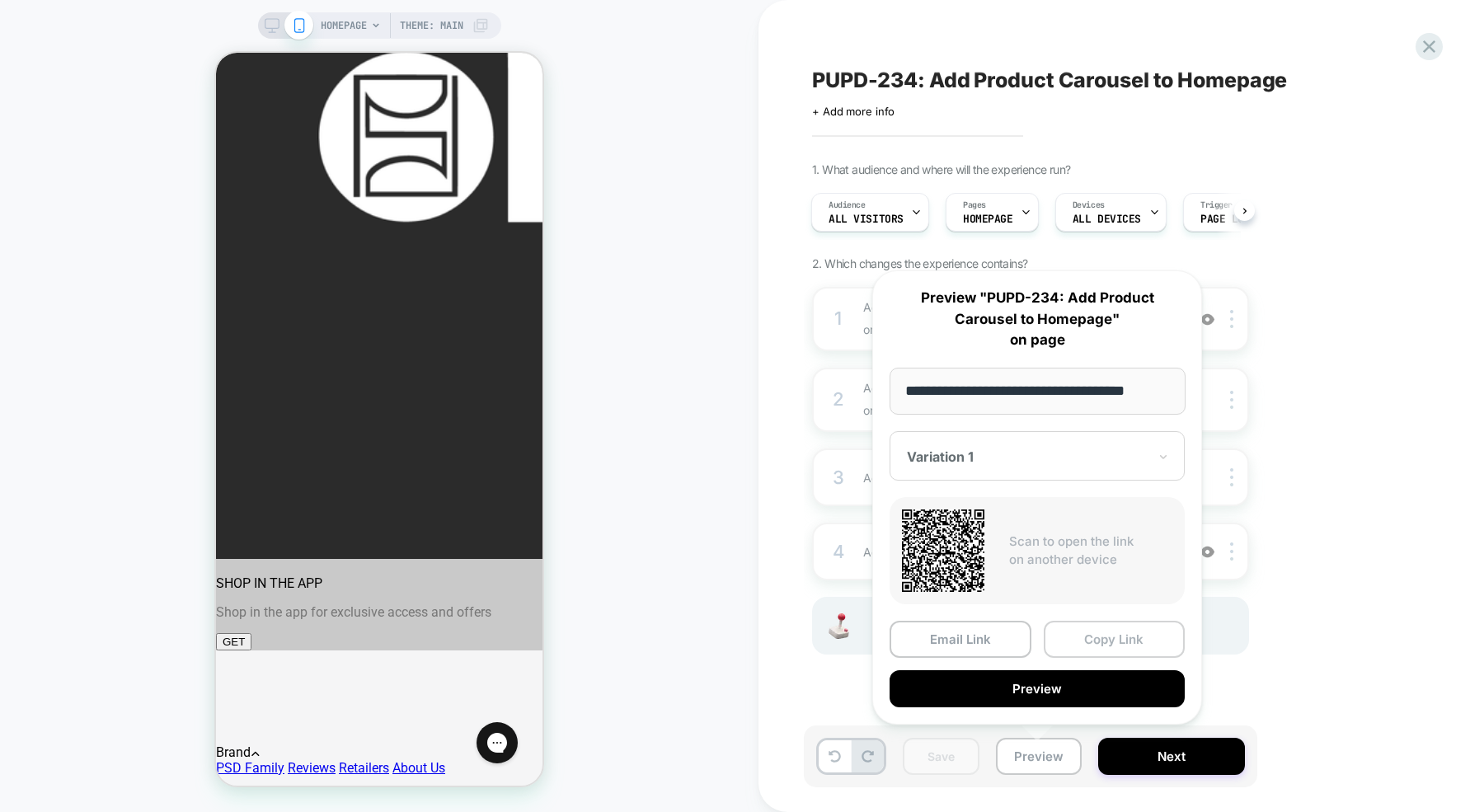
click at [1098, 638] on button "Copy Link" at bounding box center [1114, 639] width 142 height 37
